Goal: Transaction & Acquisition: Purchase product/service

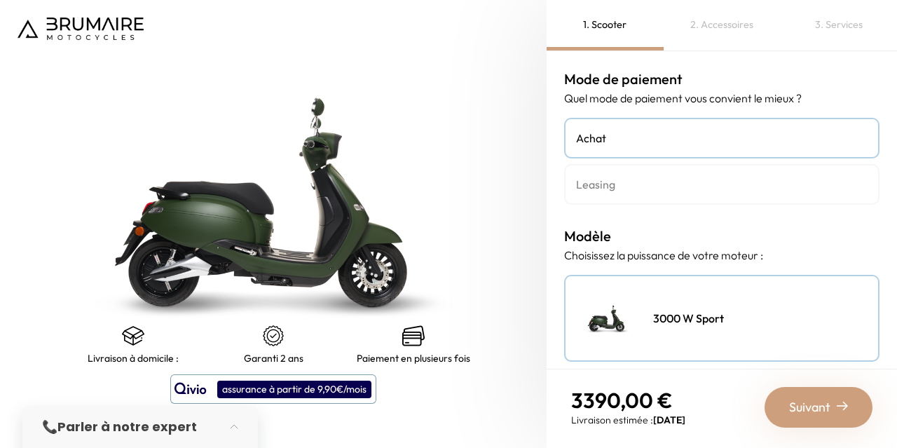
click at [450, 167] on img at bounding box center [273, 202] width 683 height 560
click at [94, 127] on img at bounding box center [273, 202] width 683 height 560
click at [444, 232] on img at bounding box center [273, 202] width 683 height 560
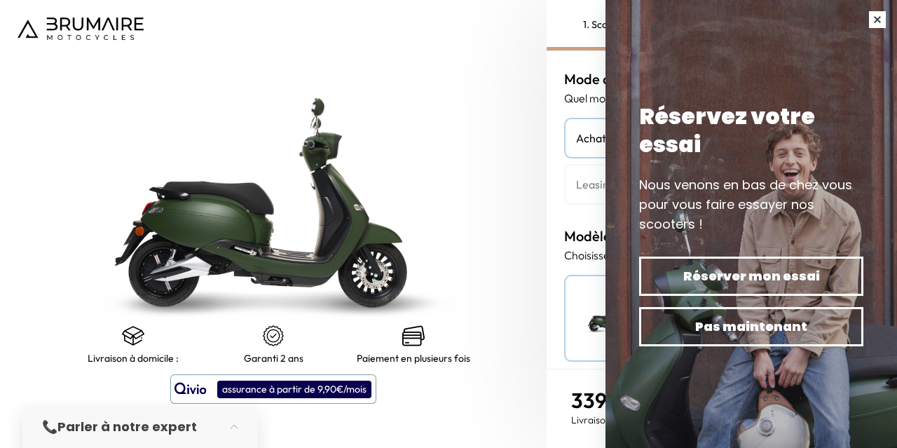
click at [874, 18] on button "button" at bounding box center [877, 19] width 39 height 39
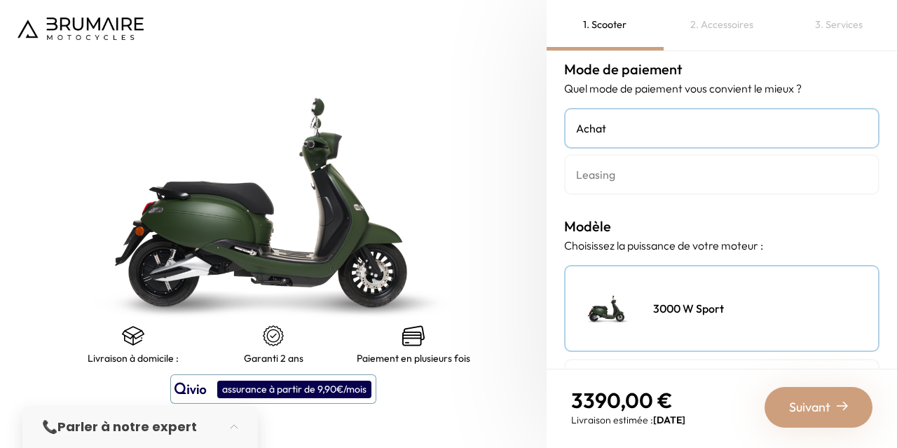
scroll to position [7, 0]
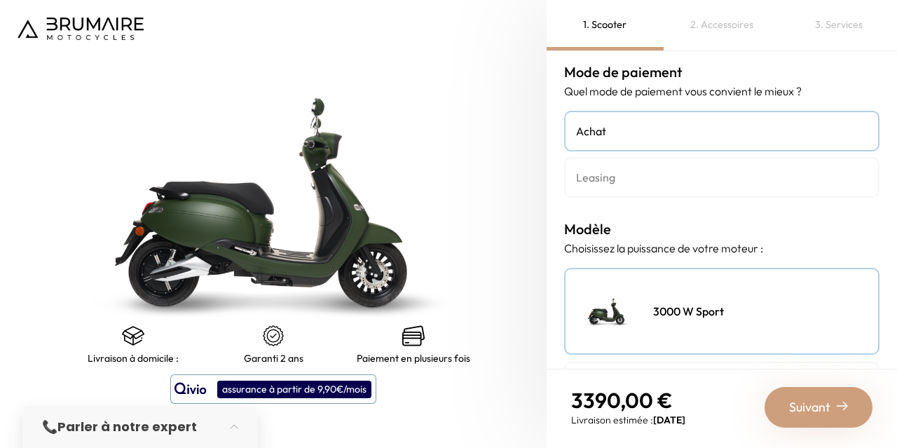
click at [637, 179] on h4 "Leasing" at bounding box center [721, 177] width 291 height 17
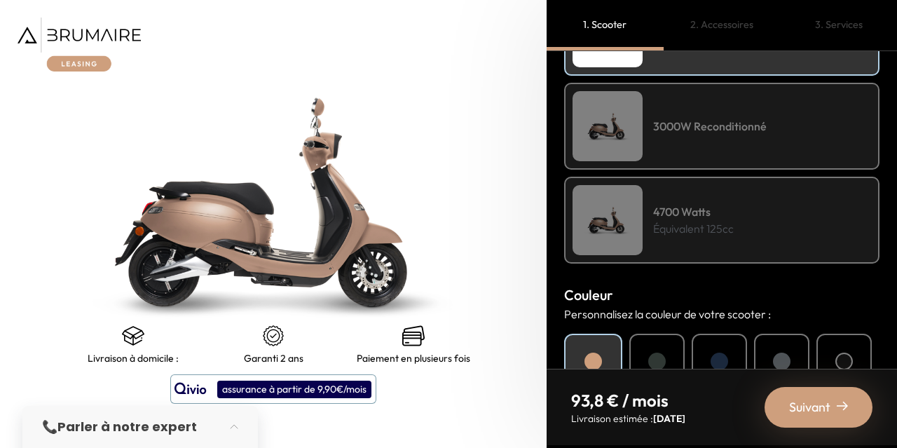
scroll to position [350, 0]
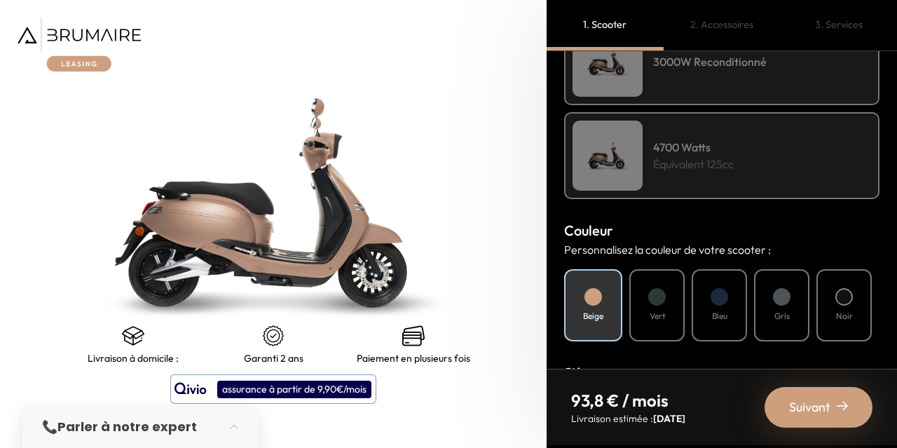
click at [707, 165] on p "Équivalent 125cc" at bounding box center [693, 164] width 81 height 17
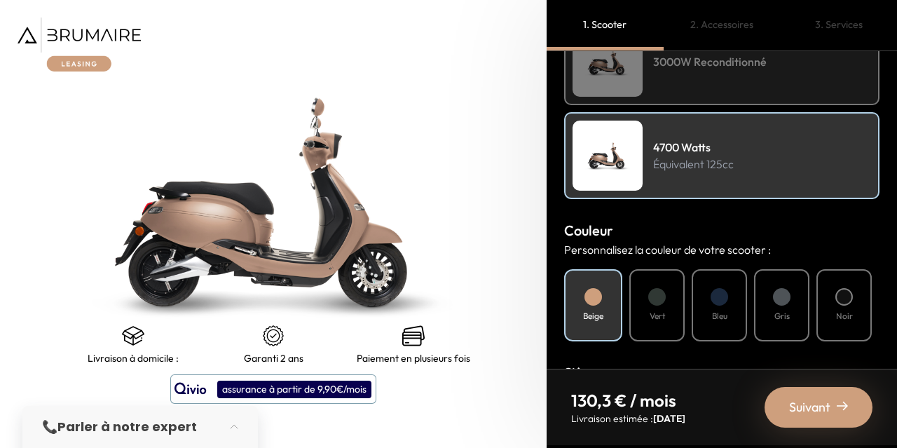
click at [722, 303] on div at bounding box center [719, 297] width 18 height 18
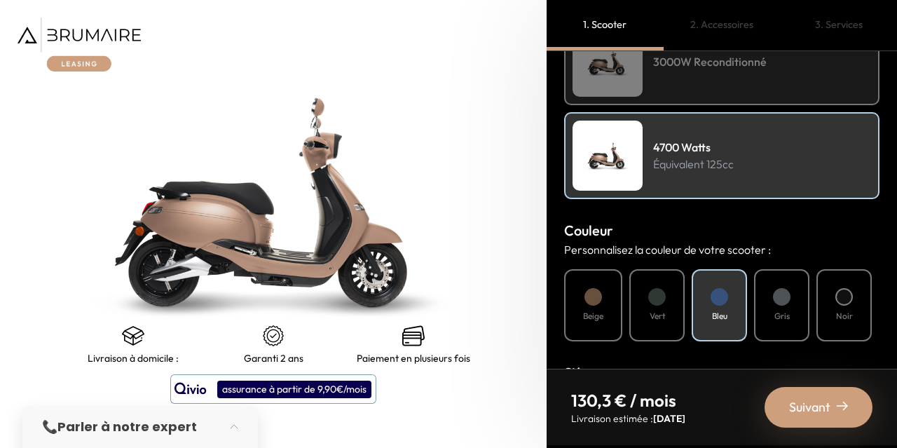
click at [722, 303] on div at bounding box center [719, 297] width 18 height 18
click at [832, 411] on div "Suivant" at bounding box center [818, 407] width 108 height 41
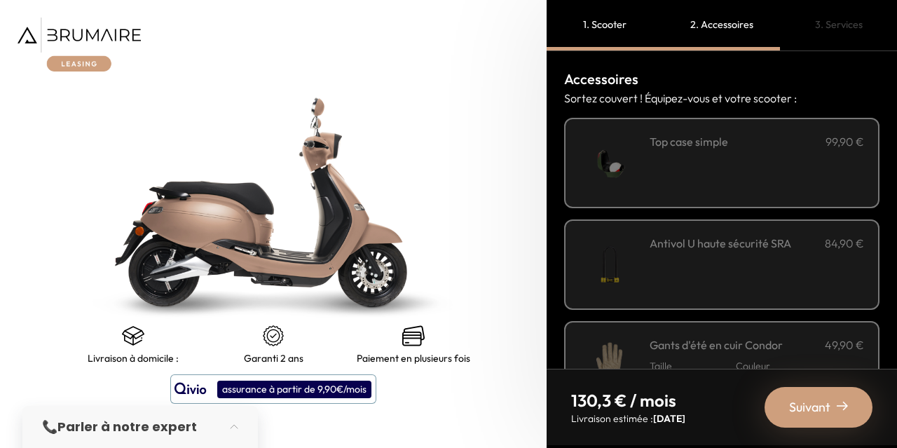
click at [610, 167] on img at bounding box center [609, 163] width 60 height 60
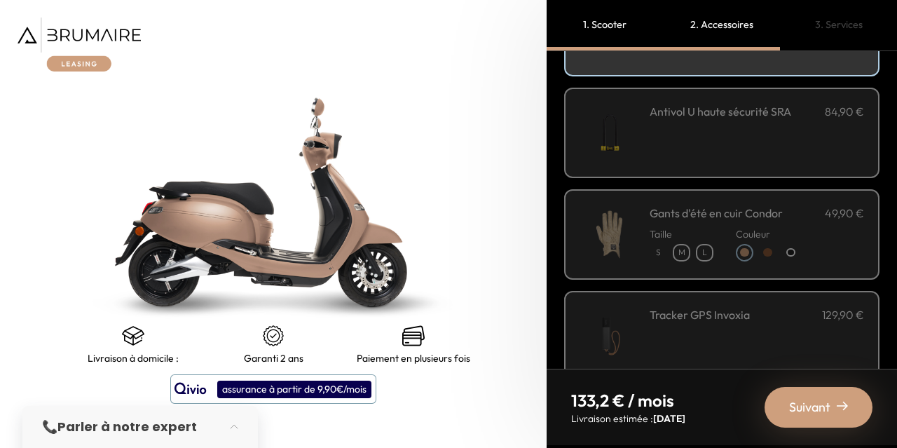
scroll to position [140, 0]
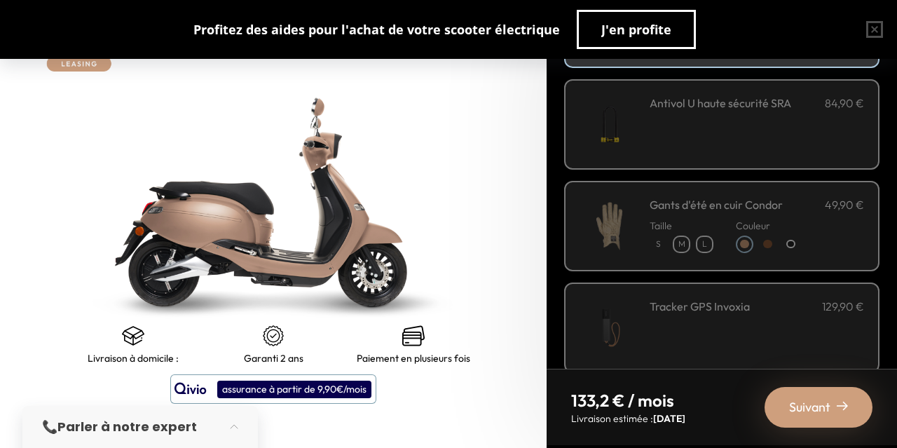
click at [720, 327] on div "Tracker GPS Invoxia 129,90 €" at bounding box center [756, 328] width 214 height 60
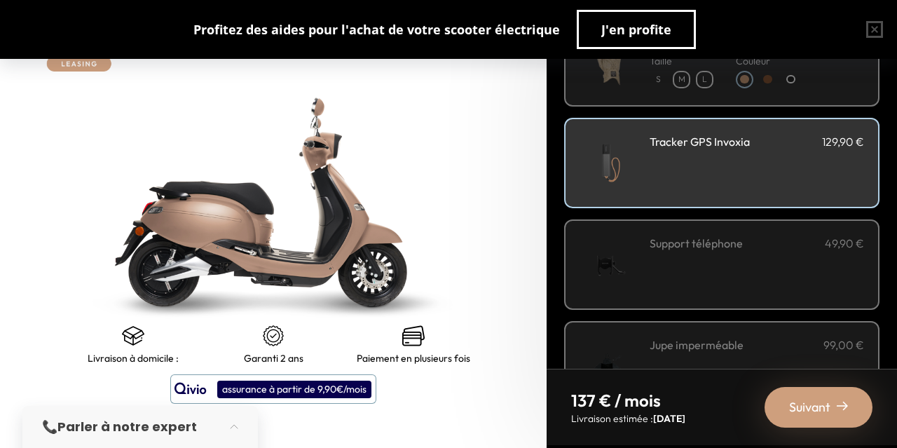
scroll to position [350, 0]
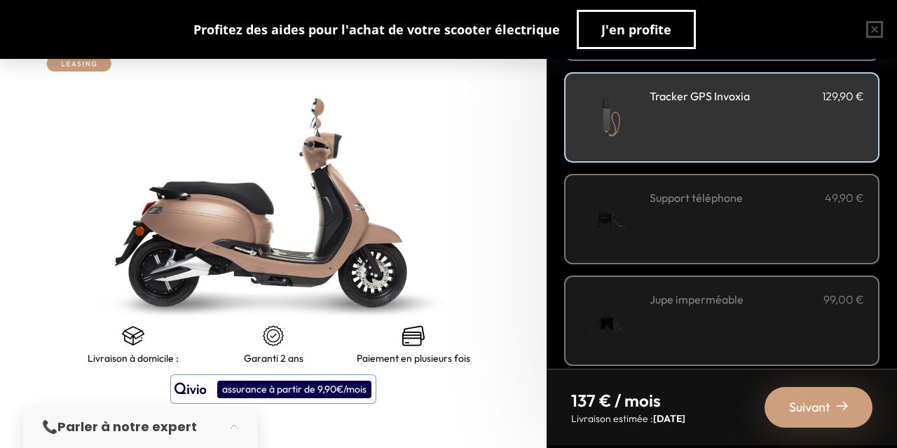
click at [725, 215] on div "Support téléphone 49,90 €" at bounding box center [756, 219] width 214 height 60
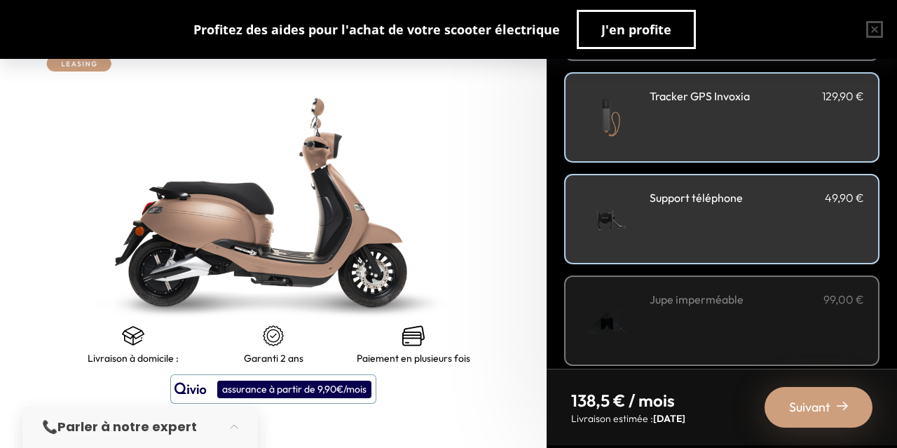
click at [716, 312] on div "Jupe imperméable 99,00 €" at bounding box center [756, 321] width 214 height 60
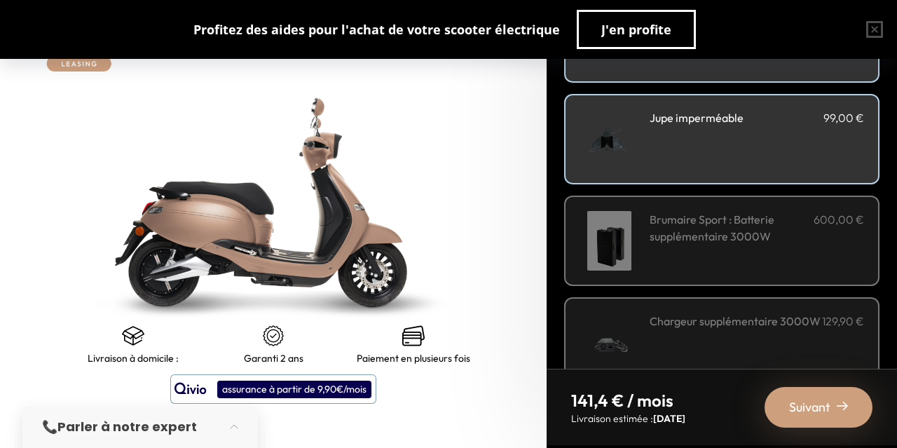
scroll to position [560, 0]
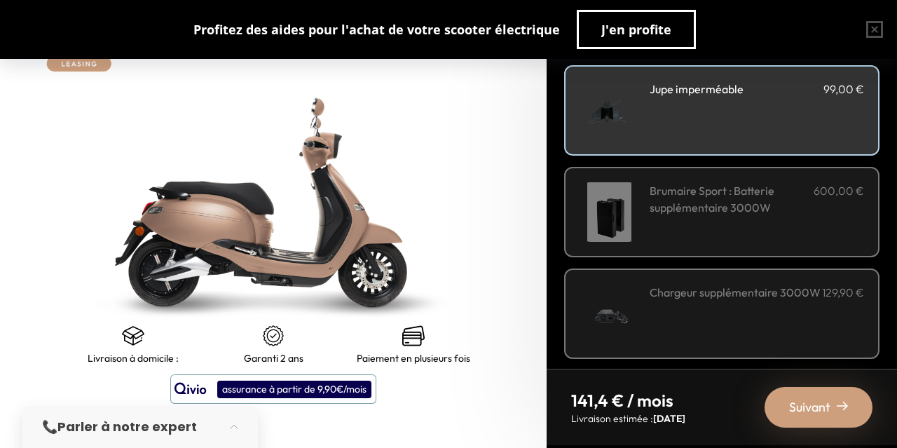
click at [711, 215] on h3 "Brumaire Sport : Batterie supplémentaire 3000W" at bounding box center [731, 199] width 164 height 34
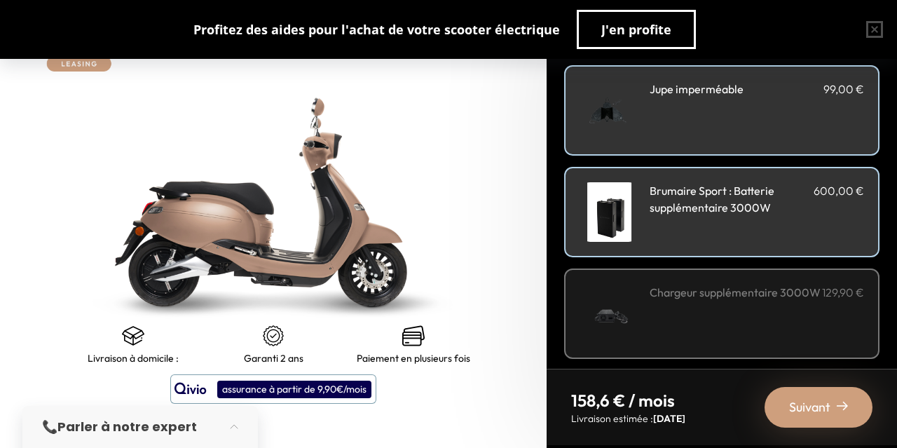
scroll to position [567, 0]
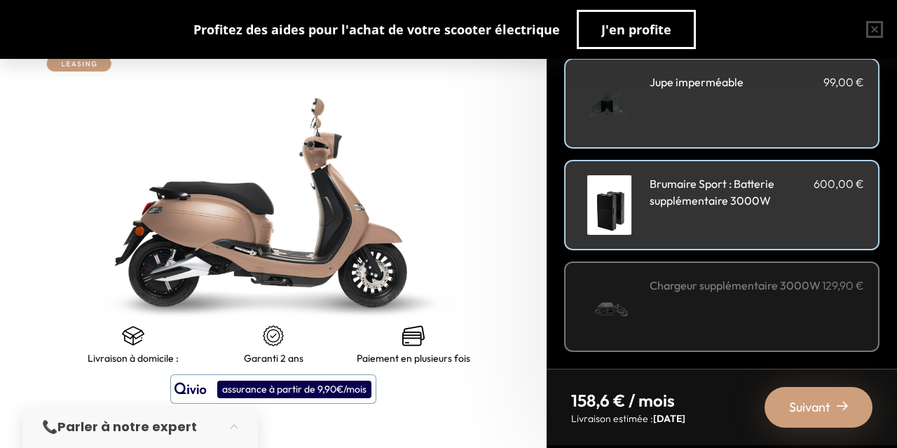
click at [825, 407] on span "Suivant" at bounding box center [809, 407] width 41 height 20
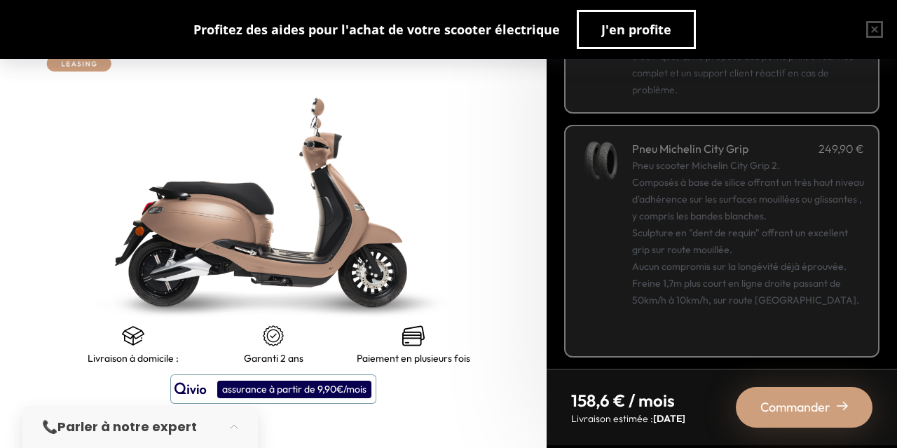
scroll to position [335, 0]
